Goal: Information Seeking & Learning: Learn about a topic

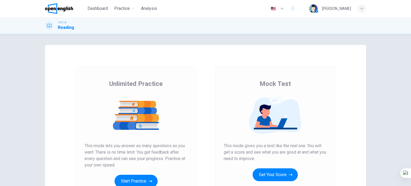
scroll to position [73, 0]
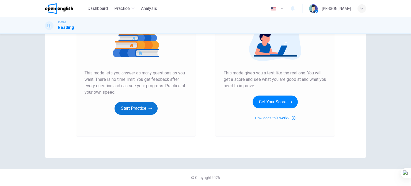
click at [142, 102] on button "Start Practice" at bounding box center [135, 108] width 43 height 13
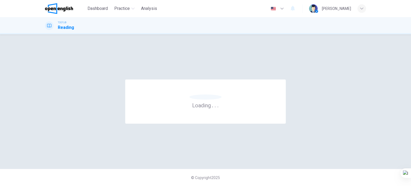
scroll to position [0, 0]
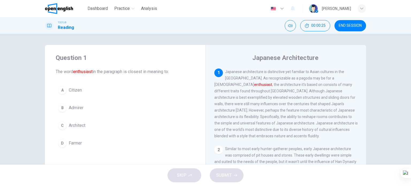
click at [80, 124] on span "Architect" at bounding box center [77, 125] width 17 height 6
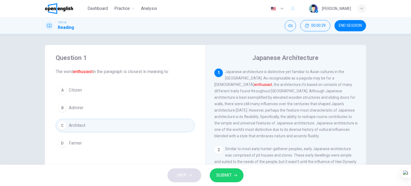
click at [239, 172] on button "SUBMIT" at bounding box center [227, 175] width 34 height 14
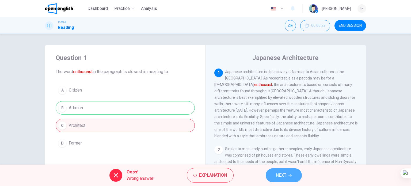
click at [289, 171] on button "NEXT" at bounding box center [284, 175] width 36 height 14
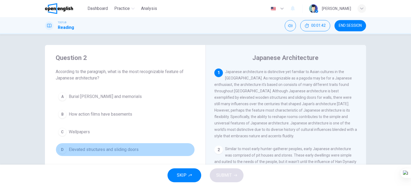
click at [124, 150] on span "Elevated structures and sliding doors" at bounding box center [104, 149] width 70 height 6
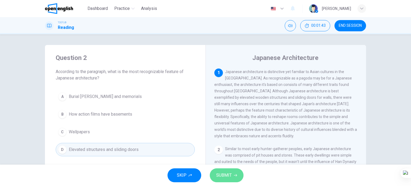
click at [228, 177] on span "SUBMIT" at bounding box center [224, 174] width 16 height 7
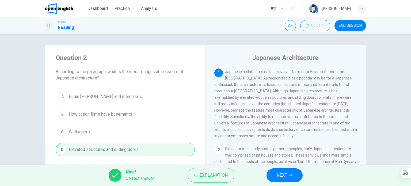
click at [279, 174] on span "NEXT" at bounding box center [282, 174] width 10 height 7
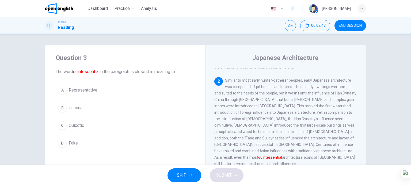
scroll to position [85, 0]
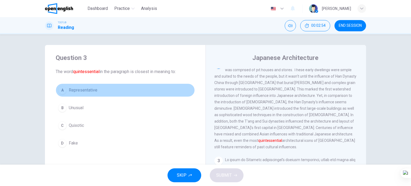
click at [83, 86] on button "A Representative" at bounding box center [125, 89] width 139 height 13
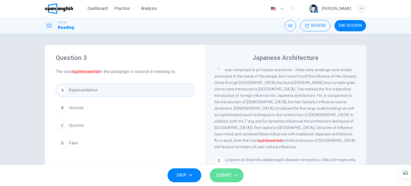
click at [226, 176] on span "SUBMIT" at bounding box center [224, 174] width 16 height 7
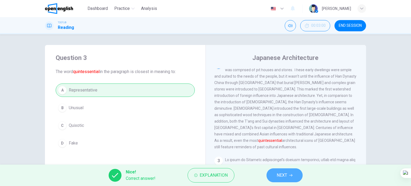
click at [280, 177] on span "NEXT" at bounding box center [282, 174] width 10 height 7
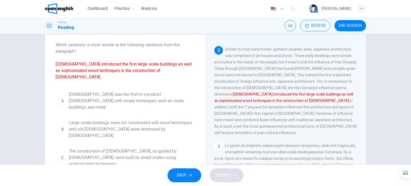
scroll to position [54, 0]
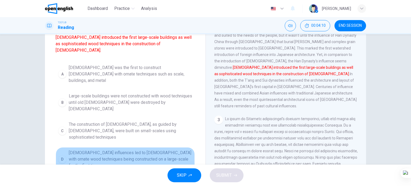
click at [146, 150] on span "[DEMOGRAPHIC_DATA] influences led to [DEMOGRAPHIC_DATA] with ornate wood techni…" at bounding box center [131, 159] width 124 height 19
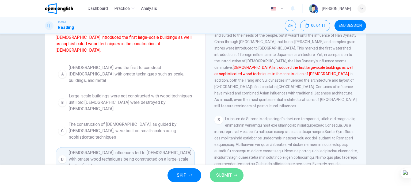
click at [221, 175] on span "SUBMIT" at bounding box center [224, 174] width 16 height 7
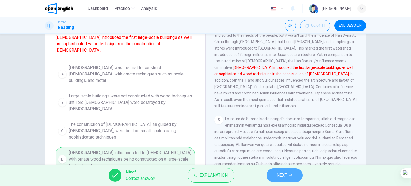
click at [275, 176] on button "NEXT" at bounding box center [284, 175] width 36 height 14
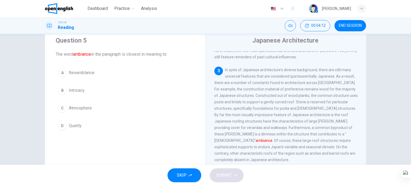
scroll to position [27, 0]
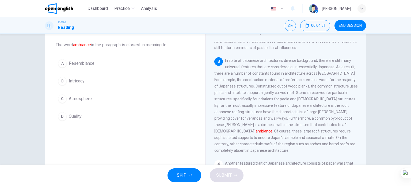
click at [88, 102] on button "C Atmosphere" at bounding box center [125, 98] width 139 height 13
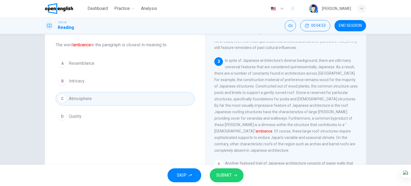
click at [232, 173] on button "SUBMIT" at bounding box center [227, 175] width 34 height 14
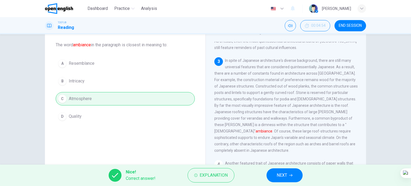
click at [302, 168] on div "Nice! Correct answer! Explanation NEXT" at bounding box center [205, 175] width 411 height 21
click at [296, 172] on button "NEXT" at bounding box center [284, 175] width 36 height 14
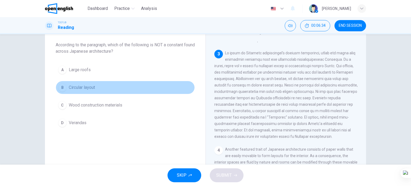
click at [80, 85] on span "Circular layout" at bounding box center [82, 87] width 26 height 6
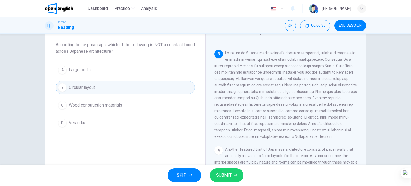
click at [230, 179] on button "SUBMIT" at bounding box center [227, 175] width 34 height 14
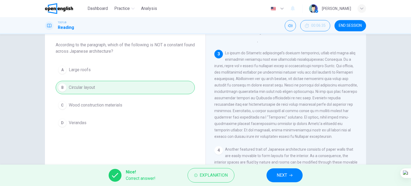
drag, startPoint x: 283, startPoint y: 177, endPoint x: 277, endPoint y: 178, distance: 6.2
click at [283, 177] on span "NEXT" at bounding box center [282, 174] width 10 height 7
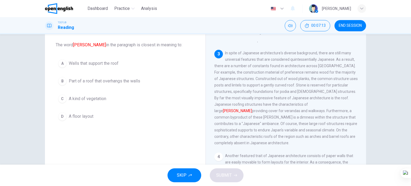
click at [130, 80] on span "Part of a roof that overhangs the walls" at bounding box center [104, 81] width 71 height 6
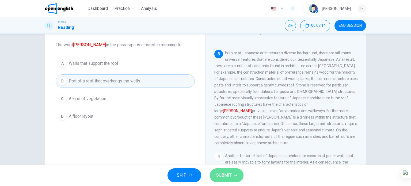
click at [219, 173] on span "SUBMIT" at bounding box center [224, 174] width 16 height 7
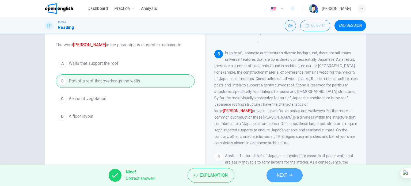
click at [273, 177] on button "NEXT" at bounding box center [284, 175] width 36 height 14
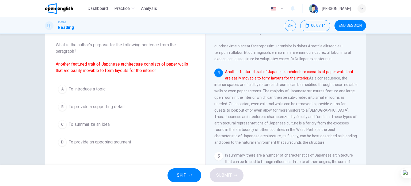
scroll to position [244, 0]
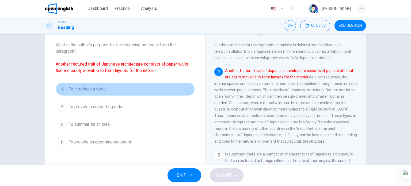
click at [104, 93] on button "A To introduce a topic" at bounding box center [125, 88] width 139 height 13
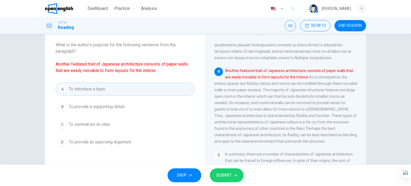
click at [133, 142] on button "D To provide an opposing argument" at bounding box center [125, 141] width 139 height 13
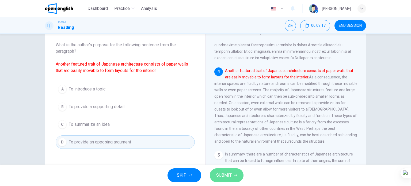
click at [220, 173] on span "SUBMIT" at bounding box center [224, 174] width 16 height 7
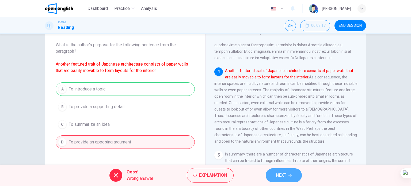
click at [276, 173] on span "NEXT" at bounding box center [281, 174] width 10 height 7
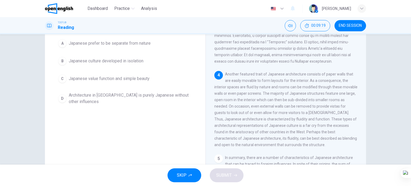
scroll to position [54, 0]
click at [161, 92] on span "Architecture in [GEOGRAPHIC_DATA] is purely Japanese without other influences" at bounding box center [131, 98] width 124 height 13
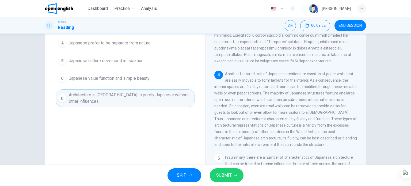
click at [226, 178] on span "SUBMIT" at bounding box center [224, 174] width 16 height 7
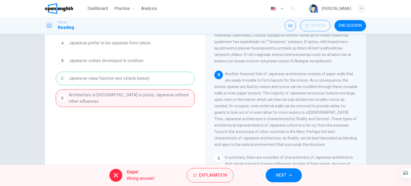
click at [279, 170] on button "NEXT" at bounding box center [284, 175] width 36 height 14
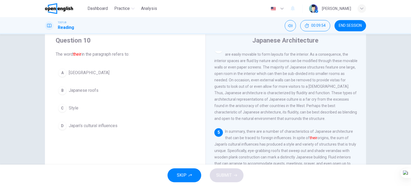
scroll to position [27, 0]
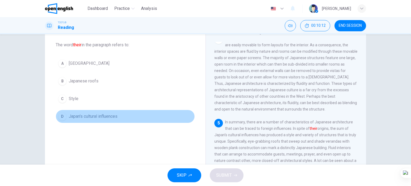
click at [111, 116] on span "Japan's cultural influences" at bounding box center [93, 116] width 49 height 6
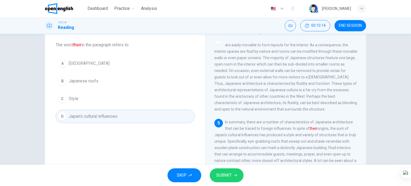
click at [217, 171] on span "SUBMIT" at bounding box center [224, 174] width 16 height 7
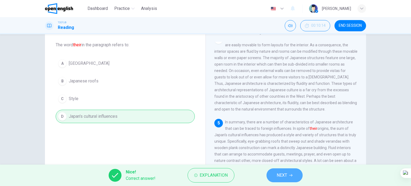
click at [273, 181] on button "NEXT" at bounding box center [284, 175] width 36 height 14
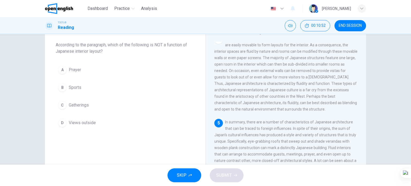
click at [77, 88] on span "Sports" at bounding box center [75, 87] width 13 height 6
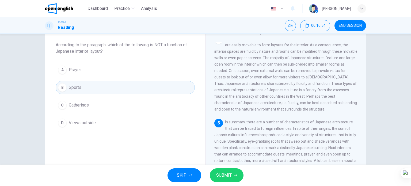
click at [222, 181] on button "SUBMIT" at bounding box center [227, 175] width 34 height 14
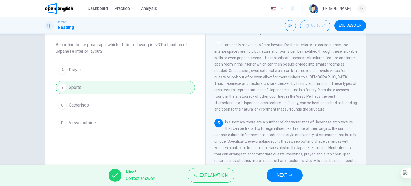
click at [277, 177] on span "NEXT" at bounding box center [282, 174] width 10 height 7
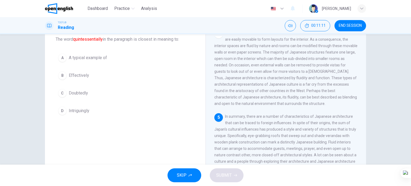
scroll to position [24, 0]
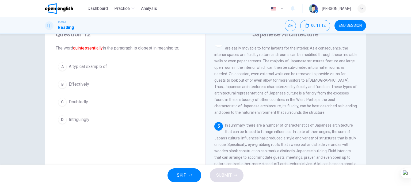
click at [82, 67] on span "A typical example of" at bounding box center [88, 66] width 38 height 6
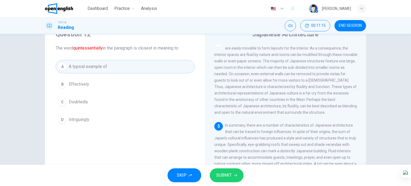
click at [220, 175] on span "SUBMIT" at bounding box center [224, 174] width 16 height 7
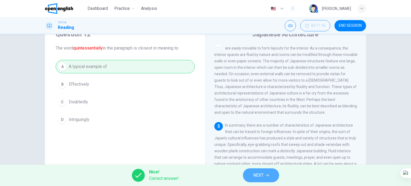
click at [257, 174] on span "NEXT" at bounding box center [258, 174] width 10 height 7
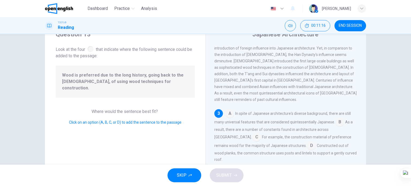
scroll to position [112, 0]
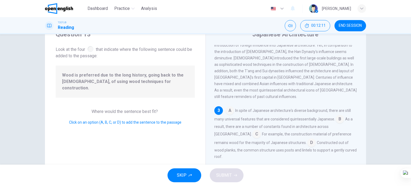
click at [335, 115] on input at bounding box center [339, 119] width 9 height 9
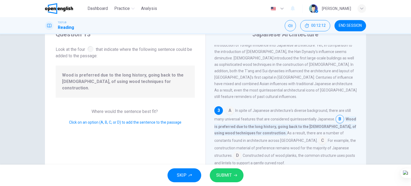
click at [225, 170] on button "SUBMIT" at bounding box center [227, 175] width 34 height 14
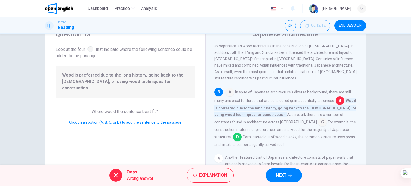
scroll to position [139, 0]
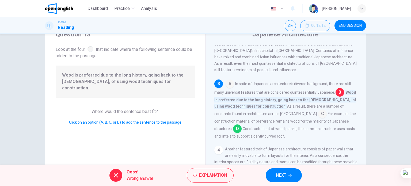
click at [282, 171] on span "NEXT" at bounding box center [281, 174] width 10 height 7
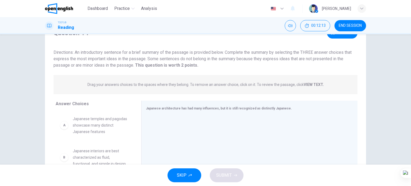
scroll to position [54, 0]
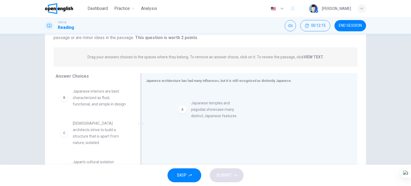
drag, startPoint x: 109, startPoint y: 101, endPoint x: 232, endPoint y: 112, distance: 123.3
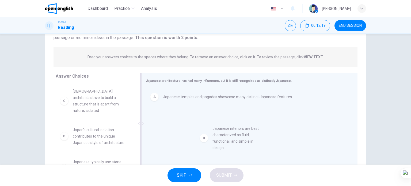
drag, startPoint x: 111, startPoint y: 98, endPoint x: 250, endPoint y: 129, distance: 142.8
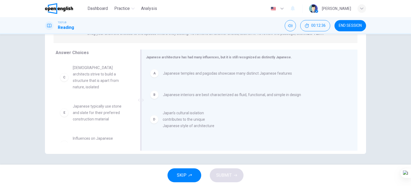
scroll to position [1, 0]
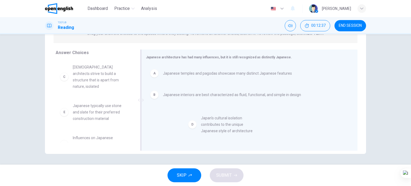
drag, startPoint x: 94, startPoint y: 107, endPoint x: 226, endPoint y: 131, distance: 133.8
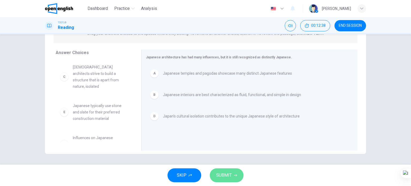
click at [227, 175] on span "SUBMIT" at bounding box center [224, 174] width 16 height 7
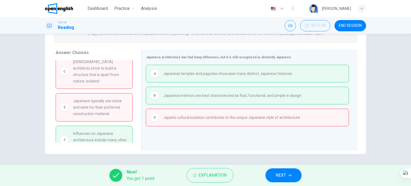
scroll to position [11, 0]
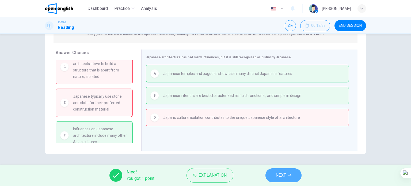
click at [276, 175] on span "NEXT" at bounding box center [281, 174] width 10 height 7
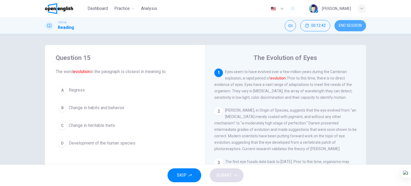
click at [350, 25] on span "END SESSION" at bounding box center [350, 26] width 23 height 4
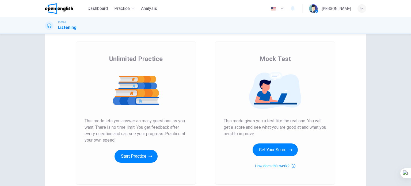
scroll to position [54, 0]
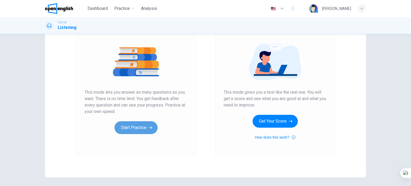
click at [132, 128] on button "Start Practice" at bounding box center [135, 127] width 43 height 13
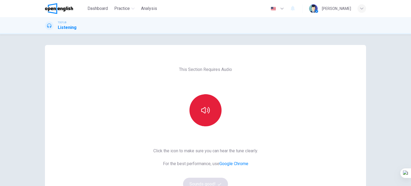
click at [212, 109] on button "button" at bounding box center [205, 110] width 32 height 32
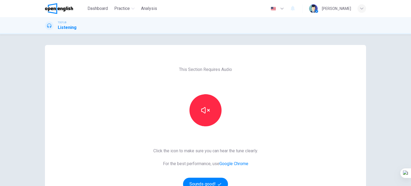
scroll to position [73, 0]
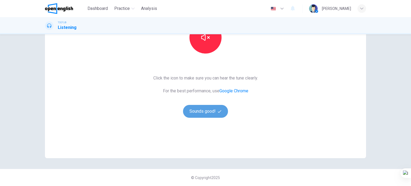
click at [213, 110] on button "Sounds good!" at bounding box center [205, 111] width 45 height 13
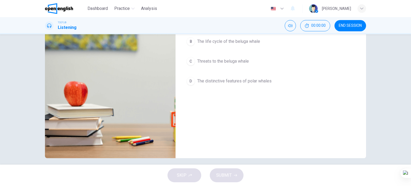
scroll to position [19, 0]
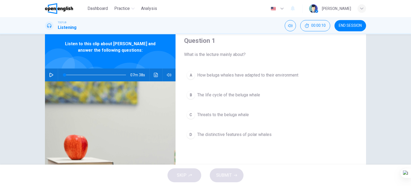
click at [51, 76] on icon "button" at bounding box center [51, 75] width 4 height 4
click at [283, 73] on span "How beluga whales have adapted to their environment" at bounding box center [247, 75] width 101 height 6
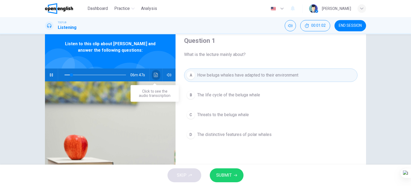
click at [156, 77] on button "Click to see the audio transcription" at bounding box center [156, 74] width 9 height 13
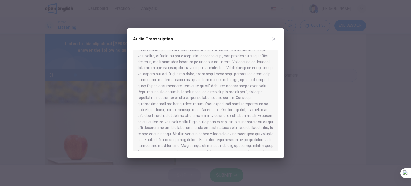
scroll to position [80, 0]
click at [273, 40] on icon "button" at bounding box center [273, 38] width 3 height 3
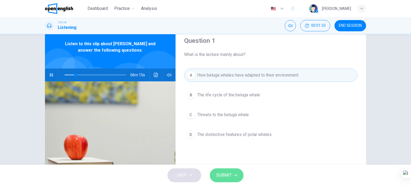
click at [227, 179] on span "SUBMIT" at bounding box center [224, 174] width 16 height 7
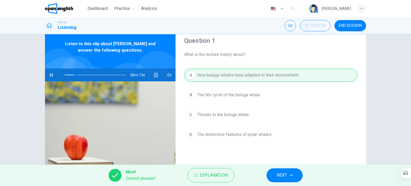
click at [278, 175] on span "NEXT" at bounding box center [282, 174] width 10 height 7
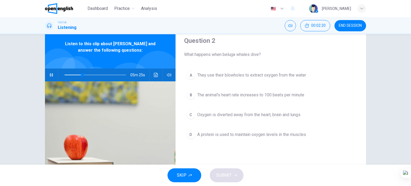
click at [155, 73] on icon "Click to see the audio transcription" at bounding box center [156, 75] width 4 height 4
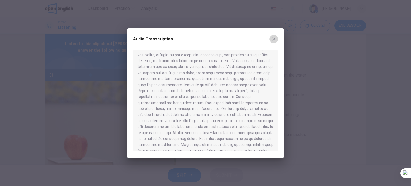
click at [271, 41] on button "button" at bounding box center [273, 39] width 9 height 9
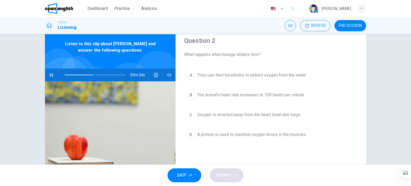
click at [52, 73] on button "button" at bounding box center [51, 74] width 9 height 13
click at [154, 74] on icon "Click to see the audio transcription" at bounding box center [156, 75] width 4 height 4
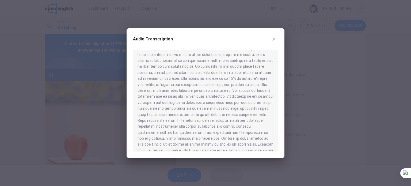
scroll to position [54, 0]
click at [272, 43] on button "button" at bounding box center [273, 39] width 9 height 9
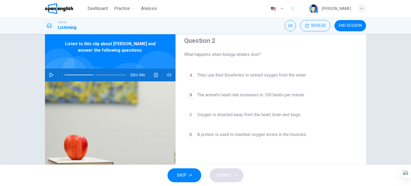
click at [52, 74] on icon "button" at bounding box center [51, 75] width 4 height 4
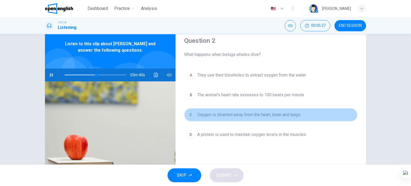
click at [258, 117] on span "Oxygen is diverted away from the heart, brain and lungs" at bounding box center [248, 115] width 103 height 6
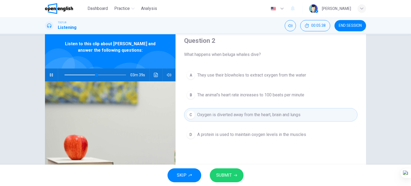
click at [221, 171] on span "SUBMIT" at bounding box center [224, 174] width 16 height 7
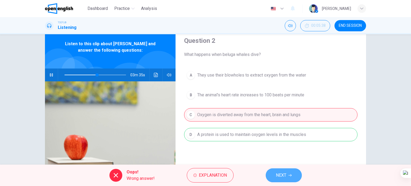
click at [281, 173] on span "NEXT" at bounding box center [281, 174] width 10 height 7
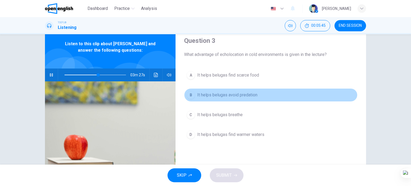
click at [219, 91] on button "B It helps belugas avoid predation" at bounding box center [270, 94] width 173 height 13
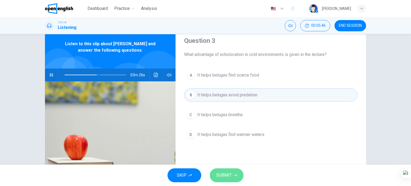
click at [225, 170] on button "SUBMIT" at bounding box center [227, 175] width 34 height 14
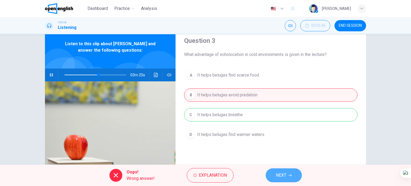
click at [284, 176] on span "NEXT" at bounding box center [281, 174] width 10 height 7
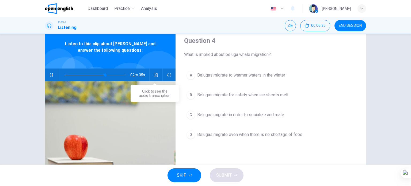
click at [155, 76] on icon "Click to see the audio transcription" at bounding box center [156, 75] width 4 height 4
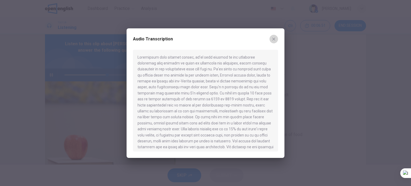
click at [274, 37] on icon "button" at bounding box center [274, 39] width 4 height 4
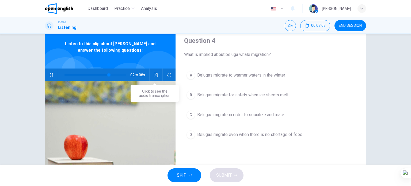
click at [158, 71] on button "Click to see the audio transcription" at bounding box center [156, 74] width 9 height 13
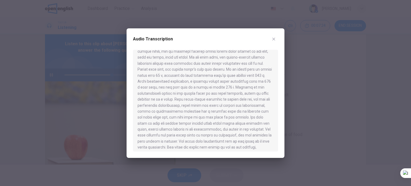
scroll to position [348, 0]
click at [272, 36] on button "button" at bounding box center [273, 39] width 9 height 9
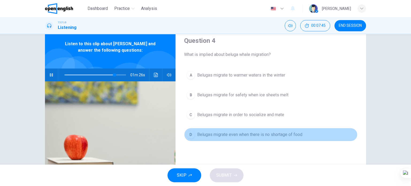
drag, startPoint x: 239, startPoint y: 136, endPoint x: 242, endPoint y: 143, distance: 7.1
click at [239, 136] on span "Belugas migrate even when there is no shortage of food" at bounding box center [249, 134] width 105 height 6
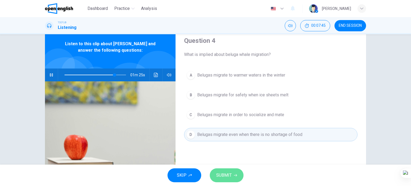
click at [225, 171] on span "SUBMIT" at bounding box center [224, 174] width 16 height 7
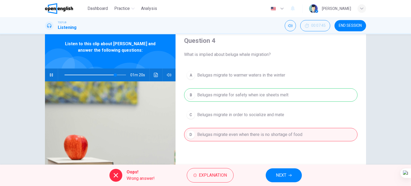
type input "**"
click at [289, 175] on icon "button" at bounding box center [289, 175] width 3 height 3
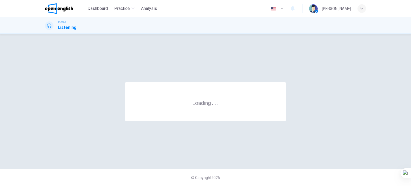
scroll to position [0, 0]
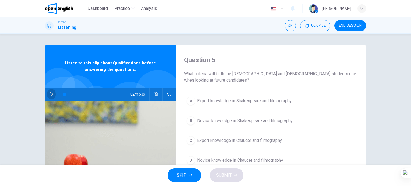
click at [49, 93] on icon "button" at bounding box center [51, 94] width 4 height 4
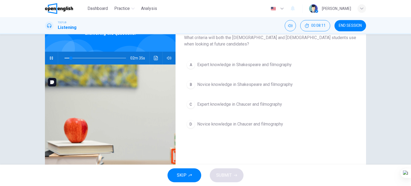
scroll to position [27, 0]
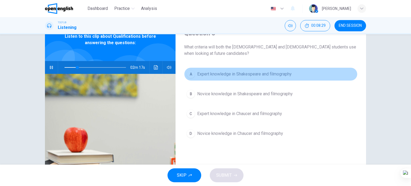
drag, startPoint x: 240, startPoint y: 73, endPoint x: 240, endPoint y: 76, distance: 2.9
click at [240, 74] on span "Expert knowledge in Shakespeare and filmography" at bounding box center [244, 74] width 94 height 6
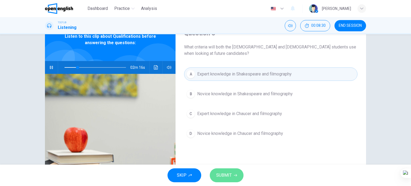
drag, startPoint x: 232, startPoint y: 173, endPoint x: 227, endPoint y: 171, distance: 5.3
click at [231, 173] on button "SUBMIT" at bounding box center [227, 175] width 34 height 14
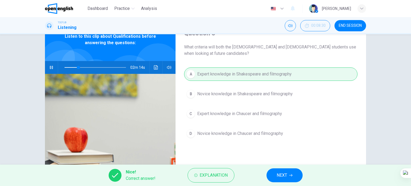
click at [287, 173] on span "NEXT" at bounding box center [282, 174] width 10 height 7
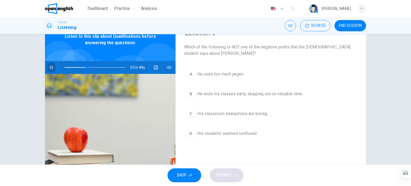
click at [50, 69] on icon "button" at bounding box center [51, 67] width 4 height 4
click at [157, 68] on button "Click to see the audio transcription" at bounding box center [156, 67] width 9 height 13
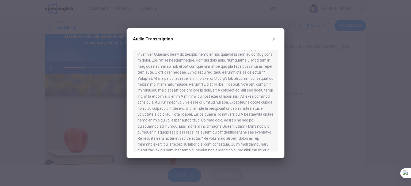
click at [273, 39] on icon "button" at bounding box center [273, 38] width 3 height 3
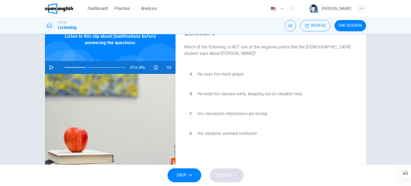
click at [48, 70] on button "button" at bounding box center [51, 67] width 9 height 13
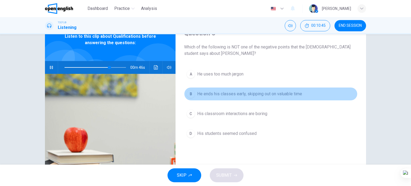
click at [218, 91] on span "He ends his classes early, skipping out on valuable time" at bounding box center [249, 94] width 105 height 6
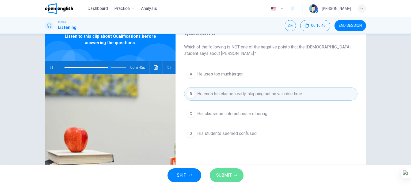
click at [226, 175] on span "SUBMIT" at bounding box center [224, 174] width 16 height 7
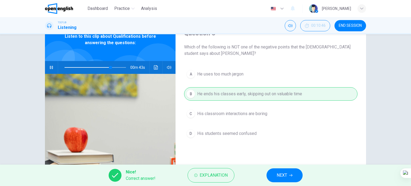
click at [278, 171] on button "NEXT" at bounding box center [284, 175] width 36 height 14
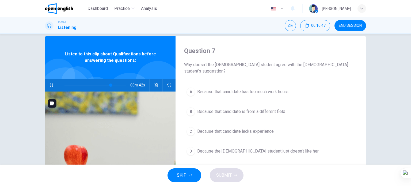
scroll to position [0, 0]
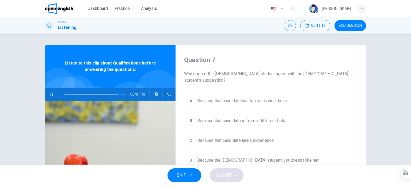
click at [206, 117] on span "Because that candidate is from a different field" at bounding box center [241, 120] width 88 height 6
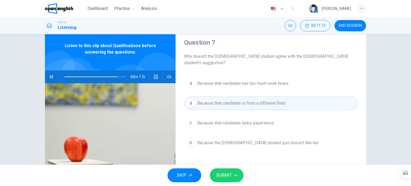
scroll to position [27, 0]
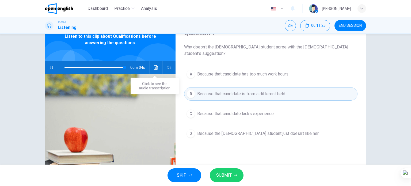
click at [155, 65] on button "Click to see the audio transcription" at bounding box center [156, 67] width 9 height 13
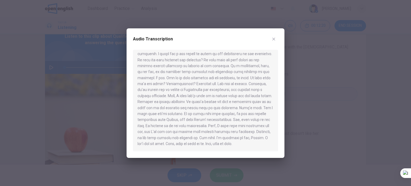
scroll to position [111, 0]
drag, startPoint x: 272, startPoint y: 41, endPoint x: 262, endPoint y: 54, distance: 16.1
click at [272, 41] on icon "button" at bounding box center [274, 39] width 4 height 4
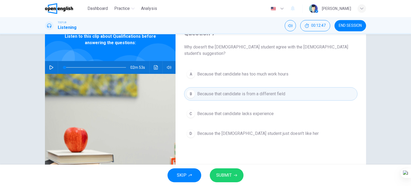
click at [220, 177] on span "SUBMIT" at bounding box center [224, 174] width 16 height 7
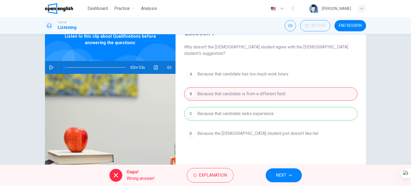
click at [278, 172] on span "NEXT" at bounding box center [281, 174] width 10 height 7
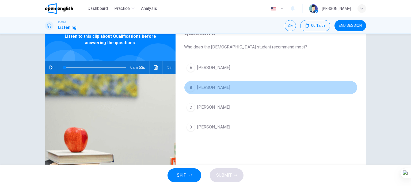
drag, startPoint x: 198, startPoint y: 88, endPoint x: 198, endPoint y: 94, distance: 5.9
click at [198, 88] on span "Amilia" at bounding box center [213, 87] width 33 height 6
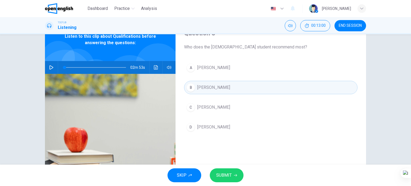
click at [220, 174] on span "SUBMIT" at bounding box center [224, 174] width 16 height 7
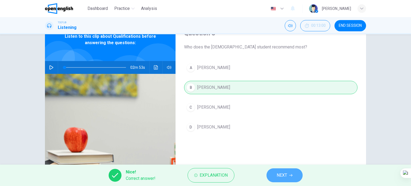
click at [280, 173] on span "NEXT" at bounding box center [282, 174] width 10 height 7
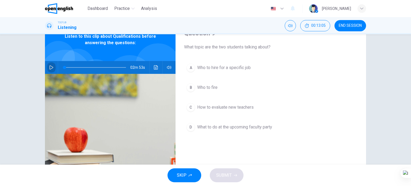
click at [50, 64] on button "button" at bounding box center [51, 67] width 9 height 13
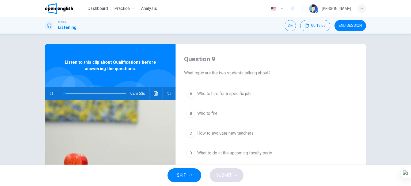
type input "*"
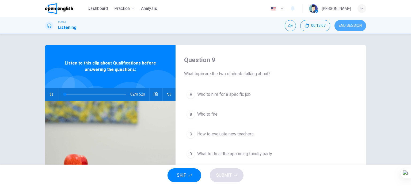
click at [358, 24] on span "END SESSION" at bounding box center [350, 26] width 23 height 4
